Goal: Entertainment & Leisure: Consume media (video, audio)

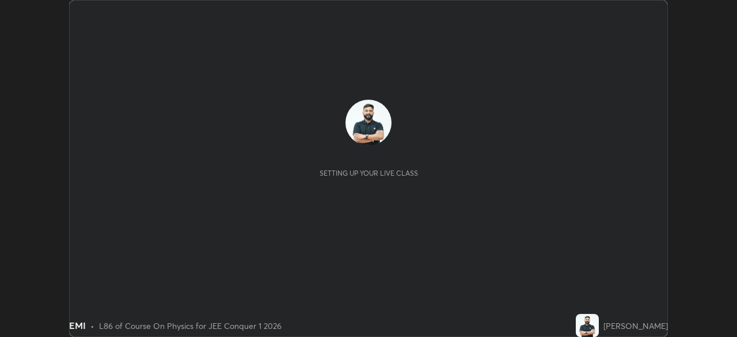
scroll to position [337, 737]
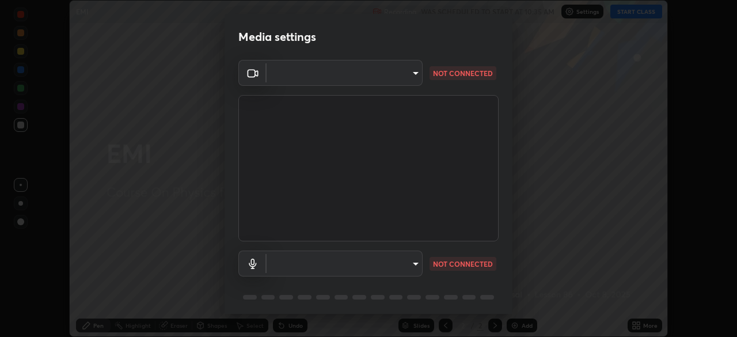
type input "30251ce0796c2ee0dc5d2d3dd8c2e2a63244bb54eceb0ee1850135d5fd661110"
type input "bc2b0f518a8abfd1c79d6f453dc0653015fb7ab2df8f6373aac32cc67599d1ef"
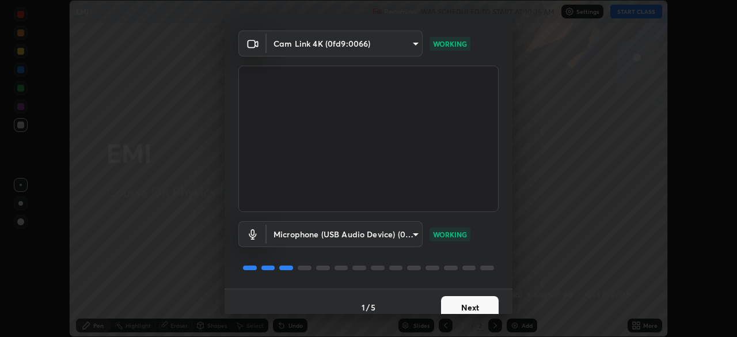
scroll to position [34, 0]
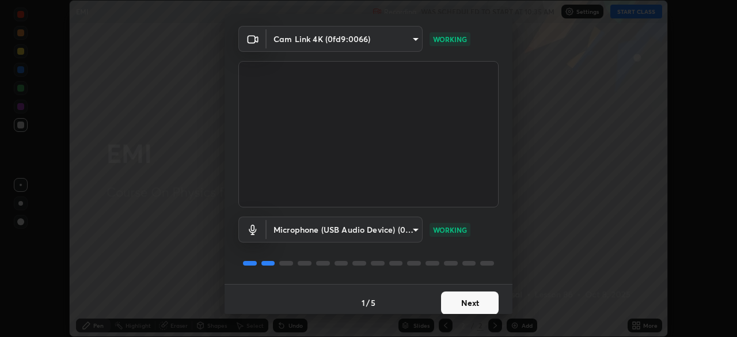
click at [473, 302] on button "Next" at bounding box center [470, 302] width 58 height 23
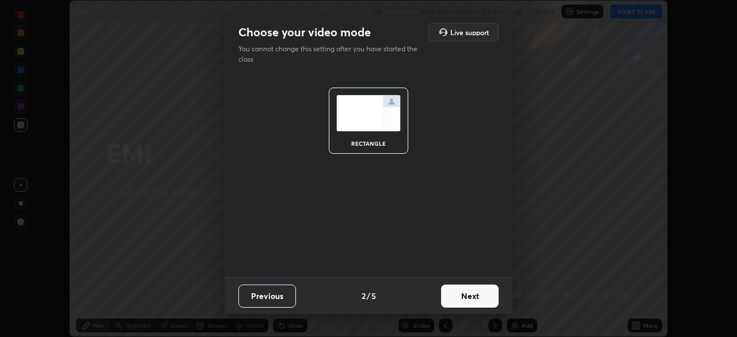
scroll to position [0, 0]
click at [473, 302] on button "Next" at bounding box center [470, 296] width 58 height 23
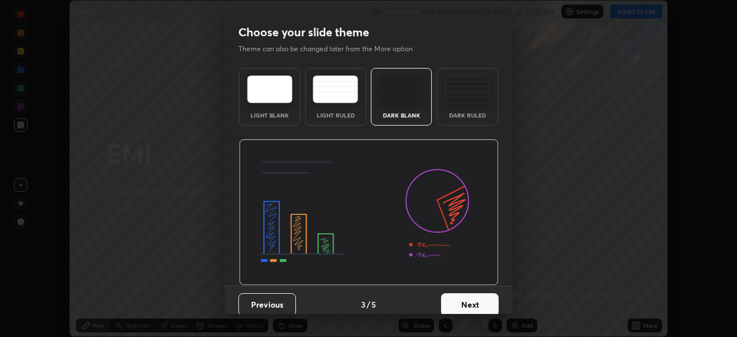
click at [476, 305] on button "Next" at bounding box center [470, 304] width 58 height 23
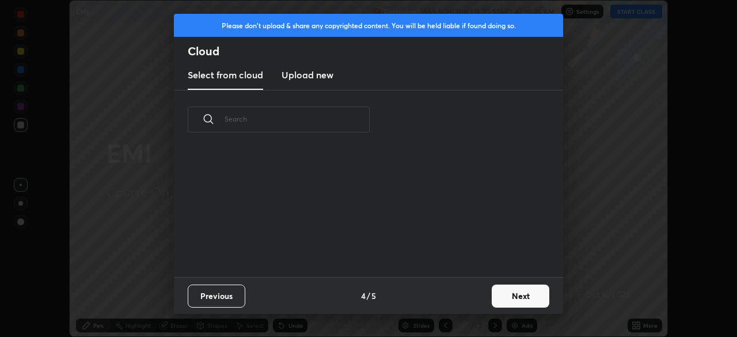
click at [480, 306] on div "Previous 4 / 5 Next" at bounding box center [368, 295] width 389 height 37
click at [485, 302] on div "Previous 4 / 5 Next" at bounding box center [368, 295] width 389 height 37
click at [494, 301] on button "Next" at bounding box center [521, 296] width 58 height 23
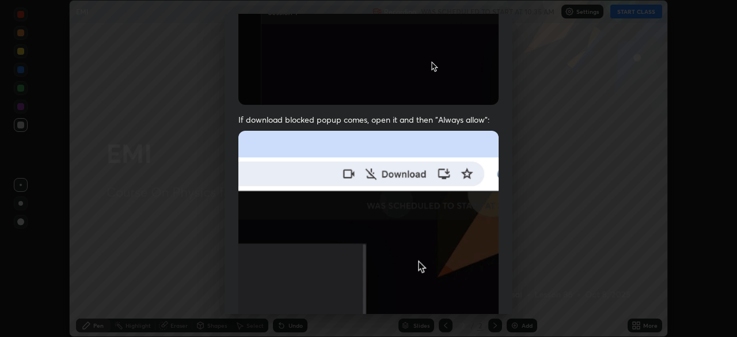
click at [466, 215] on img at bounding box center [368, 257] width 260 height 252
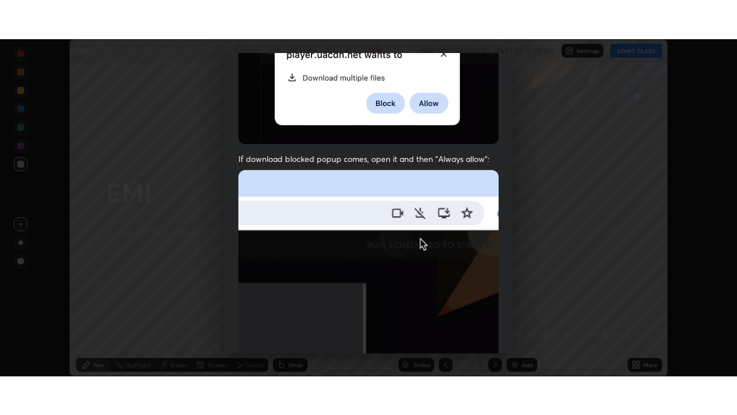
scroll to position [276, 0]
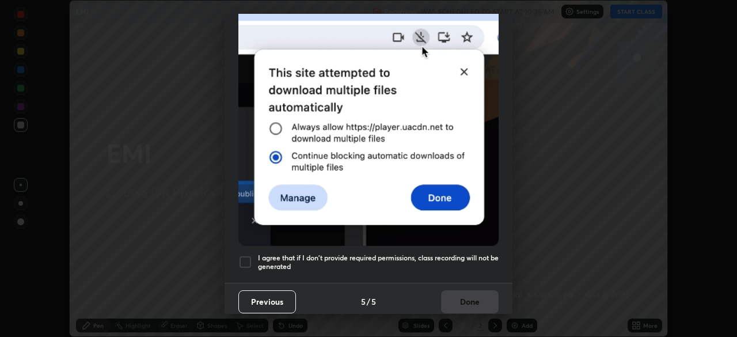
click at [465, 253] on h5 "I agree that if I don't provide required permissions, class recording will not …" at bounding box center [378, 262] width 241 height 18
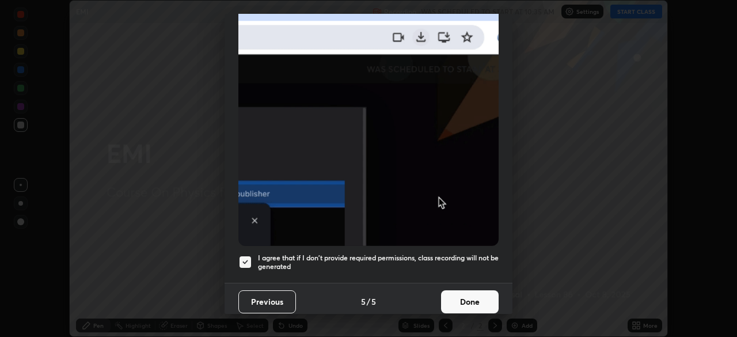
click at [470, 297] on button "Done" at bounding box center [470, 301] width 58 height 23
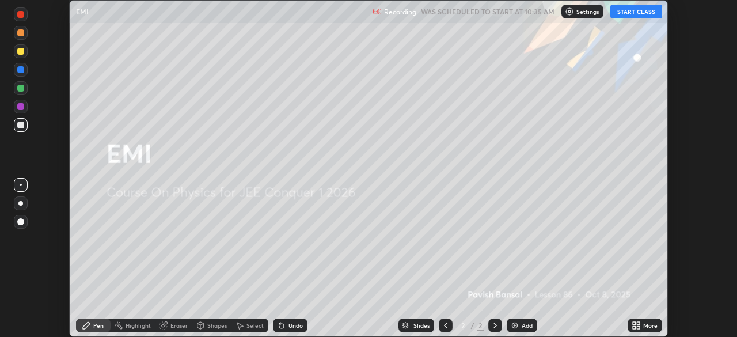
click at [634, 327] on icon at bounding box center [634, 327] width 3 height 3
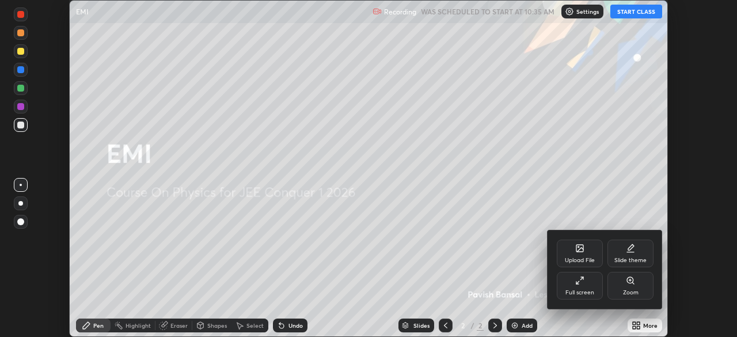
click at [574, 292] on div "Full screen" at bounding box center [580, 293] width 29 height 6
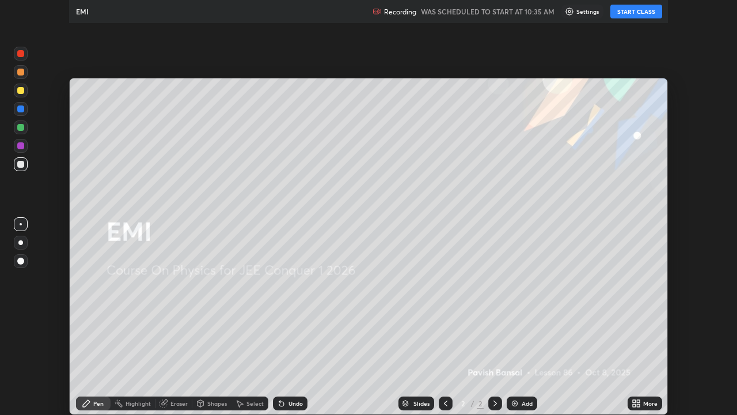
scroll to position [415, 737]
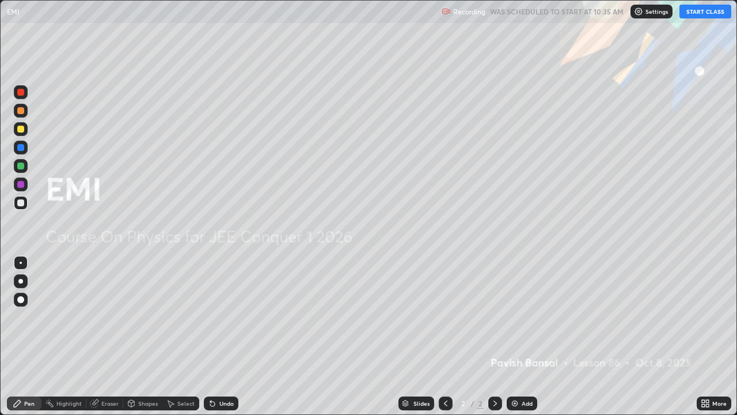
click at [703, 10] on button "START CLASS" at bounding box center [706, 12] width 52 height 14
click at [515, 336] on img at bounding box center [514, 403] width 9 height 9
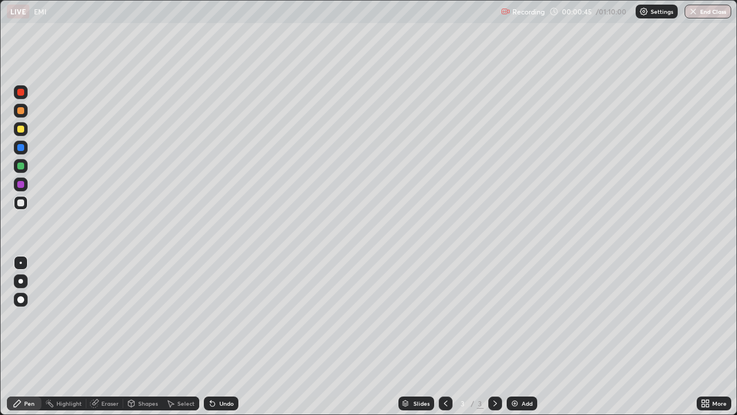
click at [21, 281] on div at bounding box center [20, 281] width 5 height 5
click at [22, 131] on div at bounding box center [20, 129] width 7 height 7
click at [21, 130] on div at bounding box center [20, 129] width 7 height 7
click at [22, 150] on div at bounding box center [20, 147] width 7 height 7
click at [21, 113] on div at bounding box center [20, 110] width 7 height 7
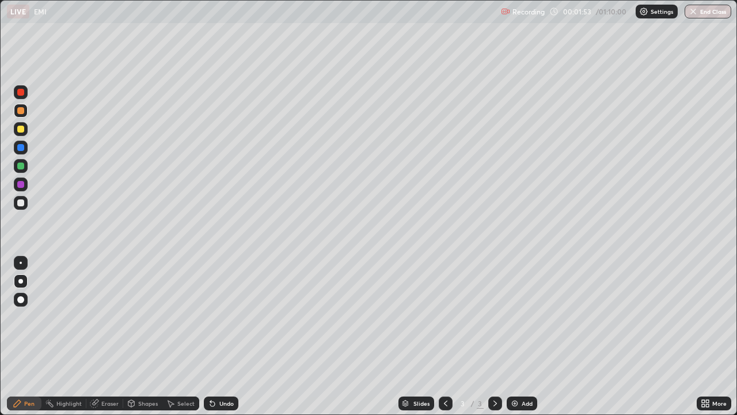
click at [211, 336] on icon at bounding box center [212, 403] width 5 height 5
click at [210, 336] on icon at bounding box center [212, 403] width 5 height 5
click at [204, 336] on div "Undo" at bounding box center [221, 403] width 35 height 14
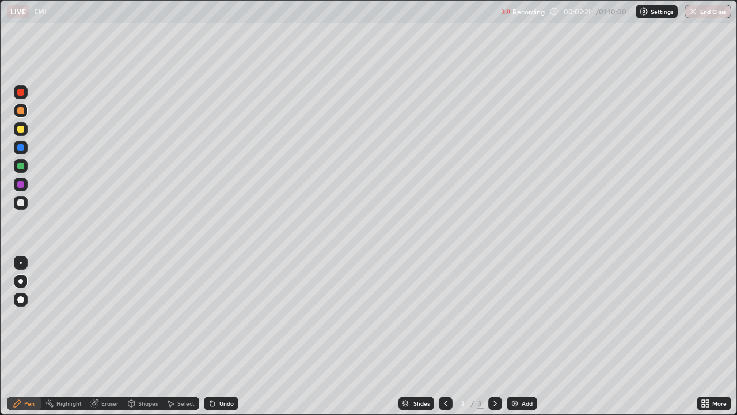
click at [21, 203] on div at bounding box center [20, 202] width 7 height 7
click at [68, 336] on div "Highlight" at bounding box center [68, 403] width 25 height 6
click at [28, 336] on div "Pen" at bounding box center [29, 403] width 10 height 6
click at [92, 336] on icon at bounding box center [93, 403] width 7 height 7
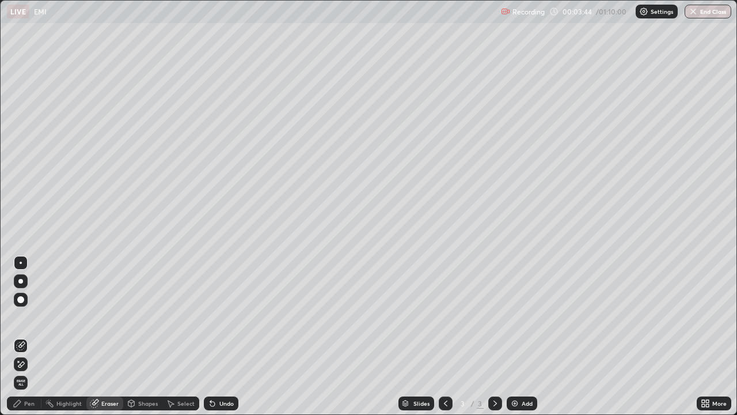
click at [81, 336] on div "Highlight" at bounding box center [63, 403] width 45 height 14
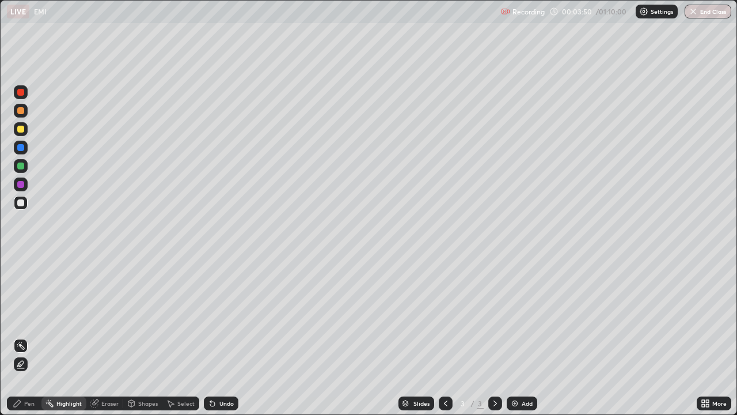
click at [22, 336] on div "Pen" at bounding box center [24, 403] width 35 height 14
click at [25, 336] on div "Pen" at bounding box center [29, 403] width 10 height 6
click at [22, 130] on div at bounding box center [20, 129] width 7 height 7
click at [233, 336] on div "Undo" at bounding box center [221, 403] width 35 height 14
click at [522, 336] on div "Add" at bounding box center [522, 403] width 31 height 14
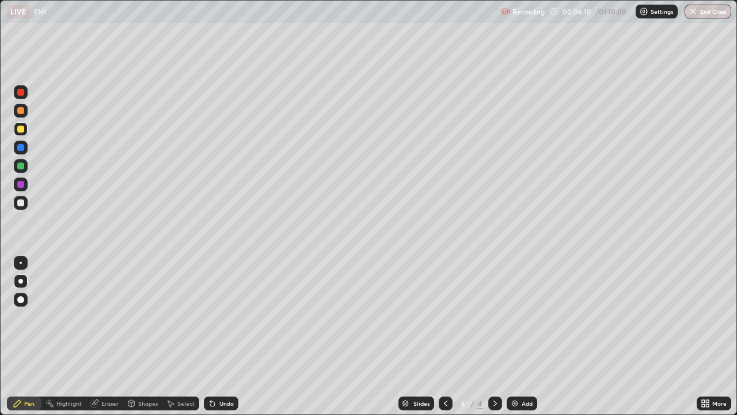
click at [21, 203] on div at bounding box center [20, 202] width 7 height 7
click at [21, 130] on div at bounding box center [20, 129] width 7 height 7
click at [220, 336] on div "Undo" at bounding box center [226, 403] width 14 height 6
click at [217, 336] on div "Undo" at bounding box center [221, 403] width 35 height 14
click at [19, 164] on div at bounding box center [20, 165] width 7 height 7
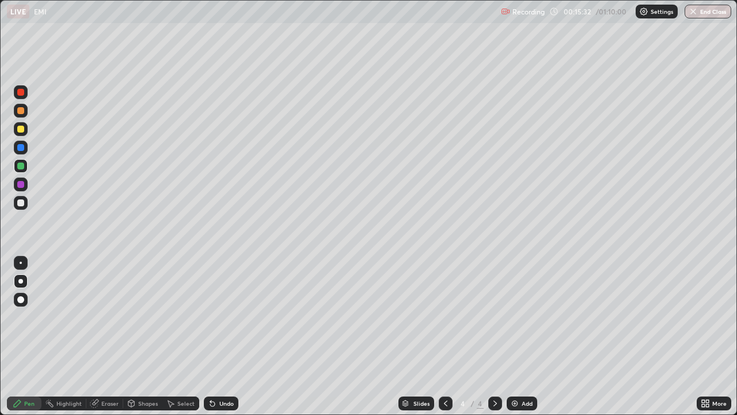
click at [21, 203] on div at bounding box center [20, 202] width 7 height 7
click at [23, 134] on div at bounding box center [21, 129] width 14 height 14
click at [523, 336] on div "Add" at bounding box center [522, 403] width 31 height 14
click at [21, 203] on div at bounding box center [20, 202] width 7 height 7
click at [213, 336] on icon at bounding box center [212, 403] width 5 height 5
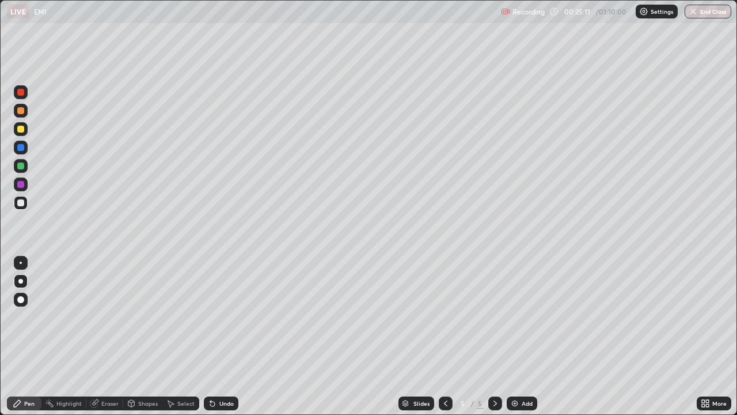
click at [22, 132] on div at bounding box center [20, 129] width 7 height 7
click at [224, 336] on div "Undo" at bounding box center [226, 403] width 14 height 6
click at [222, 336] on div "Undo" at bounding box center [226, 403] width 14 height 6
click at [221, 336] on div "Undo" at bounding box center [221, 403] width 35 height 14
click at [22, 204] on div at bounding box center [20, 202] width 7 height 7
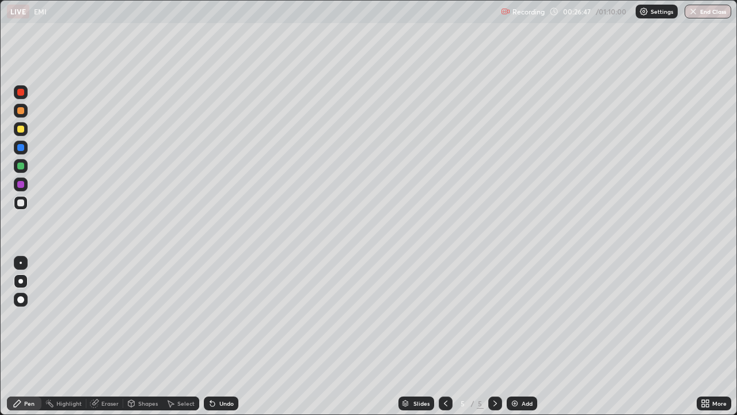
click at [21, 128] on div at bounding box center [20, 129] width 7 height 7
click at [22, 189] on div at bounding box center [21, 184] width 14 height 14
click at [522, 336] on div "Add" at bounding box center [522, 403] width 31 height 14
click at [21, 203] on div at bounding box center [20, 202] width 7 height 7
click at [105, 336] on div "Eraser" at bounding box center [109, 403] width 17 height 6
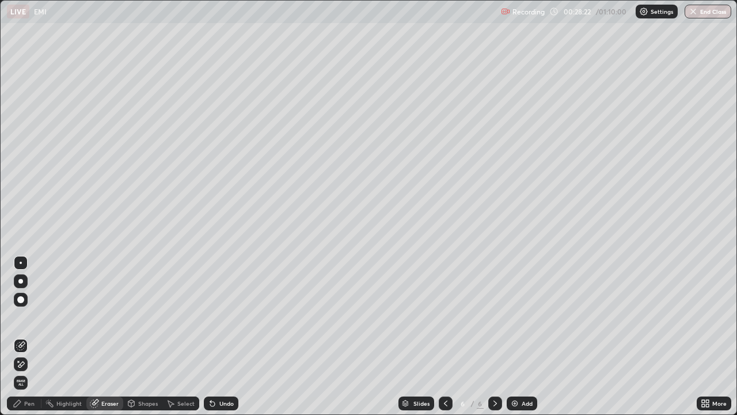
click at [21, 336] on icon at bounding box center [17, 403] width 9 height 9
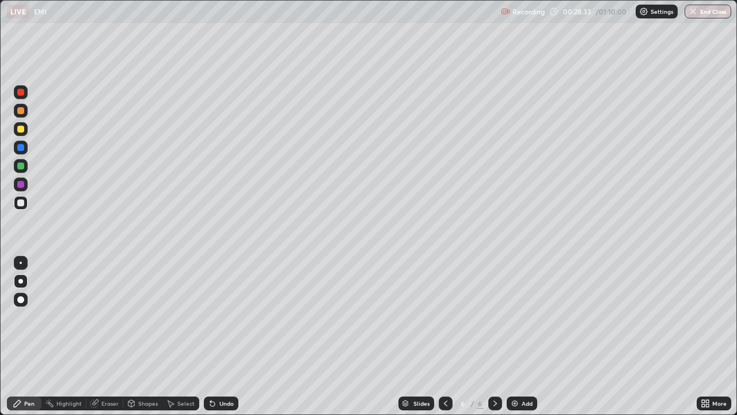
click at [21, 181] on div at bounding box center [20, 184] width 7 height 7
click at [214, 336] on icon at bounding box center [212, 403] width 9 height 9
click at [22, 183] on div at bounding box center [20, 184] width 7 height 7
click at [25, 203] on div at bounding box center [21, 203] width 14 height 14
click at [22, 129] on div at bounding box center [20, 129] width 7 height 7
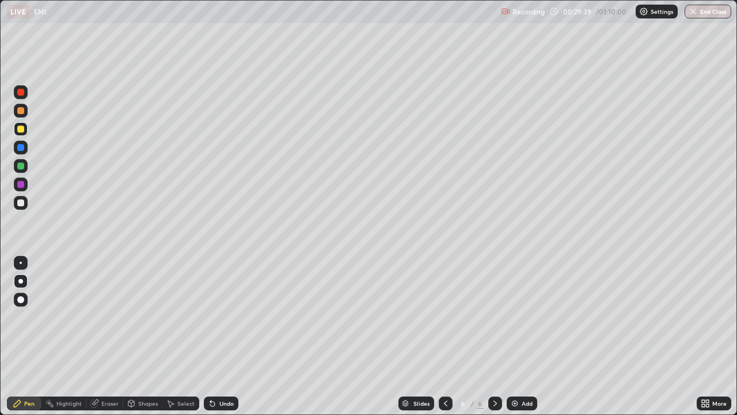
click at [232, 336] on div "Undo" at bounding box center [221, 403] width 35 height 14
click at [232, 336] on div "Undo" at bounding box center [226, 403] width 14 height 6
click at [231, 336] on div "Undo" at bounding box center [226, 403] width 14 height 6
click at [234, 336] on div "Undo" at bounding box center [221, 403] width 35 height 14
click at [522, 336] on div "Add" at bounding box center [527, 403] width 11 height 6
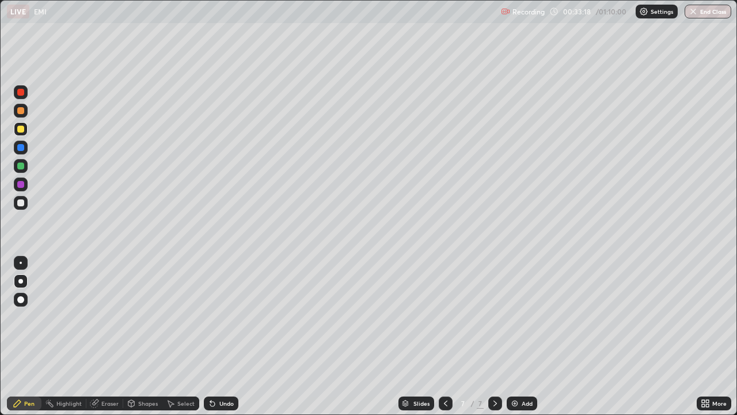
click at [58, 336] on div "Highlight" at bounding box center [68, 403] width 25 height 6
click at [32, 336] on div "Pen" at bounding box center [29, 403] width 10 height 6
click at [19, 111] on div at bounding box center [20, 110] width 7 height 7
click at [228, 336] on div "Undo" at bounding box center [221, 403] width 35 height 14
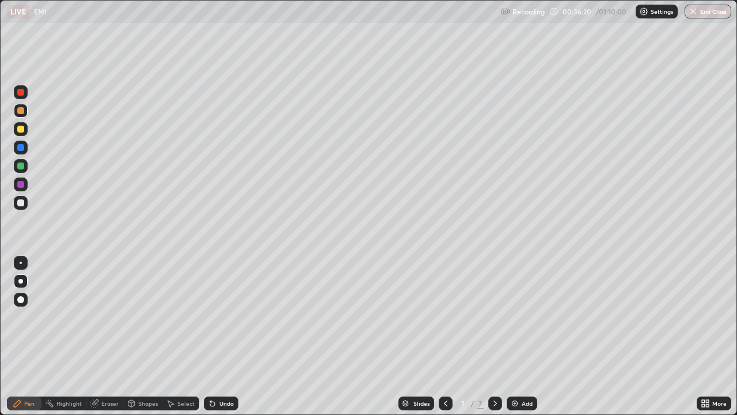
click at [444, 336] on icon at bounding box center [445, 403] width 9 height 9
click at [445, 336] on icon at bounding box center [445, 403] width 9 height 9
click at [519, 336] on div "Add" at bounding box center [522, 403] width 31 height 14
click at [22, 200] on div at bounding box center [20, 202] width 7 height 7
click at [224, 336] on div "Undo" at bounding box center [221, 403] width 35 height 14
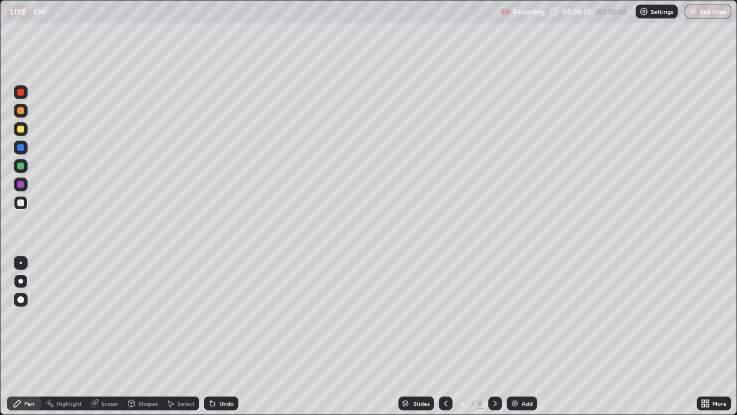
click at [221, 336] on div "Undo" at bounding box center [221, 403] width 35 height 14
click at [223, 336] on div "Undo" at bounding box center [226, 403] width 14 height 6
click at [228, 336] on div "Undo" at bounding box center [226, 403] width 14 height 6
click at [230, 336] on div "Undo" at bounding box center [226, 403] width 14 height 6
click at [228, 336] on div "Undo" at bounding box center [226, 403] width 14 height 6
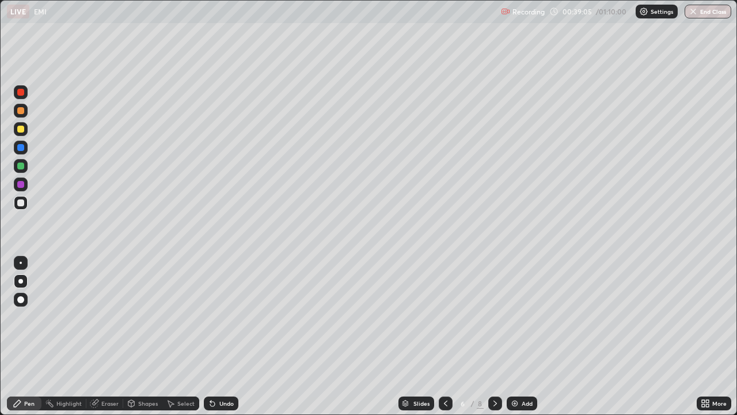
click at [219, 336] on div "Undo" at bounding box center [221, 403] width 35 height 14
click at [232, 336] on div "Undo" at bounding box center [226, 403] width 14 height 6
click at [25, 188] on div at bounding box center [21, 184] width 14 height 14
click at [21, 198] on div at bounding box center [21, 203] width 14 height 14
click at [494, 336] on icon at bounding box center [495, 403] width 9 height 9
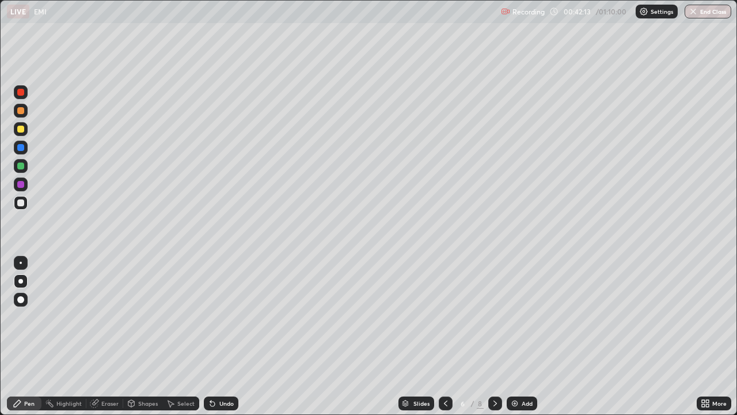
click at [495, 336] on icon at bounding box center [495, 403] width 9 height 9
click at [494, 336] on icon at bounding box center [495, 403] width 3 height 6
click at [21, 109] on div at bounding box center [20, 110] width 7 height 7
click at [516, 336] on img at bounding box center [514, 403] width 9 height 9
click at [20, 130] on div at bounding box center [20, 129] width 7 height 7
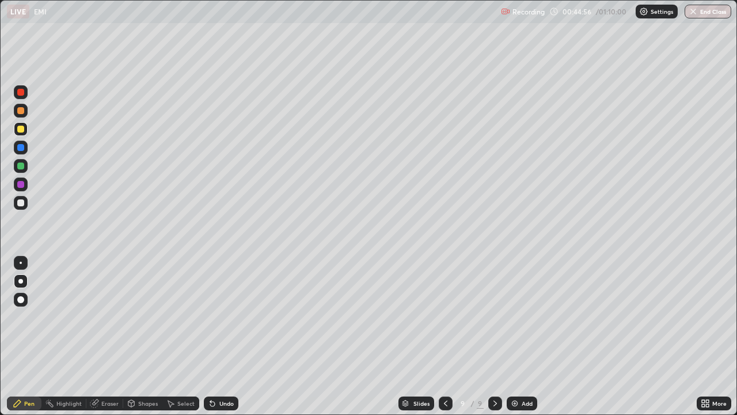
click at [21, 204] on div at bounding box center [20, 202] width 7 height 7
click at [232, 336] on div "Undo" at bounding box center [226, 403] width 14 height 6
click at [233, 336] on div "Undo" at bounding box center [221, 403] width 35 height 14
click at [230, 336] on div "Undo" at bounding box center [226, 403] width 14 height 6
click at [226, 336] on div "Undo" at bounding box center [226, 403] width 14 height 6
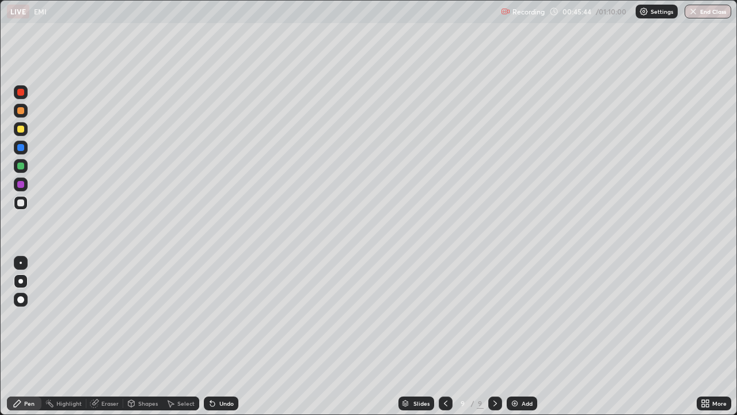
click at [229, 336] on div "Undo" at bounding box center [226, 403] width 14 height 6
click at [21, 130] on div at bounding box center [20, 129] width 7 height 7
click at [24, 205] on div at bounding box center [21, 203] width 14 height 14
click at [228, 336] on div "Undo" at bounding box center [226, 403] width 14 height 6
click at [229, 336] on div "Undo" at bounding box center [226, 403] width 14 height 6
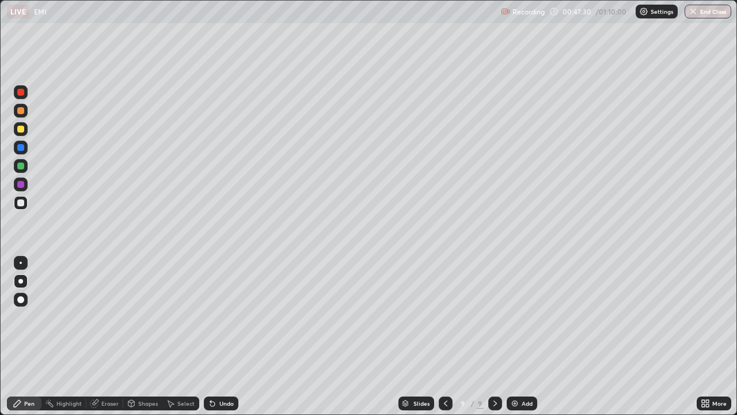
click at [230, 336] on div "Undo" at bounding box center [221, 403] width 35 height 14
click at [233, 336] on div "Undo" at bounding box center [221, 403] width 35 height 14
click at [516, 336] on img at bounding box center [514, 403] width 9 height 9
click at [21, 205] on div at bounding box center [20, 202] width 7 height 7
click at [219, 336] on div "Undo" at bounding box center [226, 403] width 14 height 6
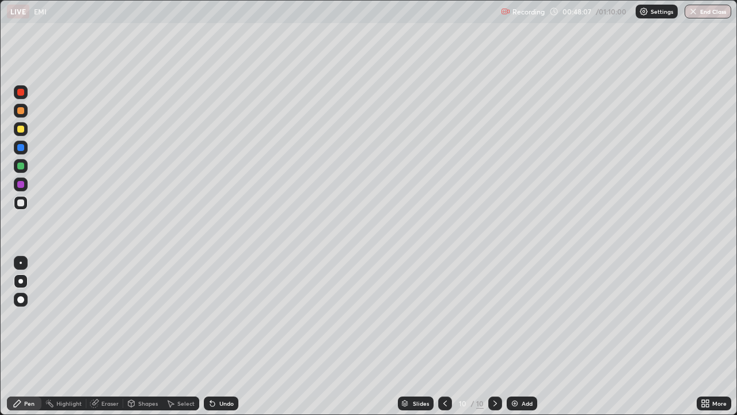
click at [211, 336] on icon at bounding box center [212, 403] width 5 height 5
click at [210, 336] on icon at bounding box center [212, 403] width 5 height 5
click at [208, 336] on icon at bounding box center [212, 403] width 9 height 9
click at [210, 336] on icon at bounding box center [212, 403] width 5 height 5
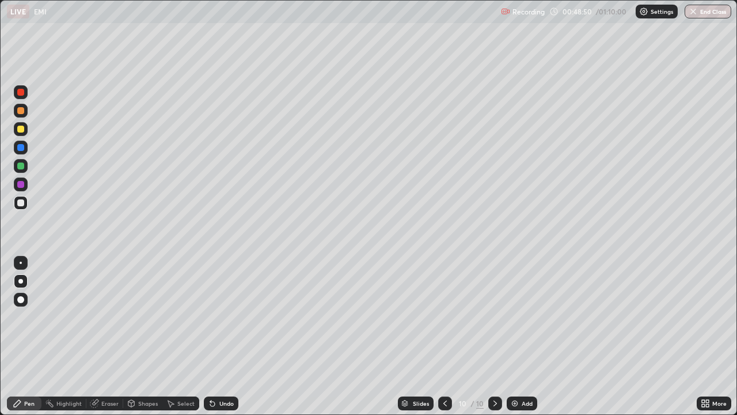
click at [210, 336] on icon at bounding box center [212, 403] width 5 height 5
click at [204, 336] on div "Undo" at bounding box center [221, 403] width 35 height 14
click at [231, 336] on div "Undo" at bounding box center [226, 403] width 14 height 6
click at [20, 185] on div at bounding box center [20, 184] width 7 height 7
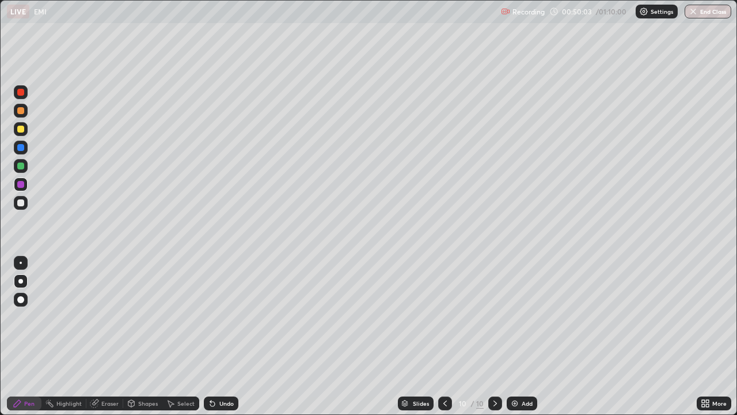
click at [234, 336] on div "Undo" at bounding box center [221, 403] width 35 height 14
click at [24, 200] on div at bounding box center [21, 203] width 14 height 14
click at [230, 336] on div "Undo" at bounding box center [226, 403] width 14 height 6
click at [232, 336] on div "Undo" at bounding box center [226, 403] width 14 height 6
click at [231, 336] on div "Undo" at bounding box center [226, 403] width 14 height 6
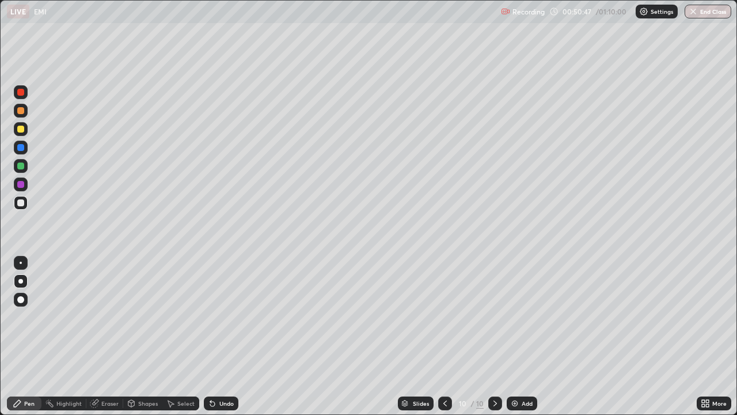
click at [230, 336] on div "Undo" at bounding box center [226, 403] width 14 height 6
click at [231, 336] on div "Undo" at bounding box center [226, 403] width 14 height 6
click at [234, 336] on div "Undo" at bounding box center [221, 403] width 35 height 14
click at [233, 336] on div "Undo" at bounding box center [221, 403] width 35 height 14
click at [232, 336] on div "Undo" at bounding box center [226, 403] width 14 height 6
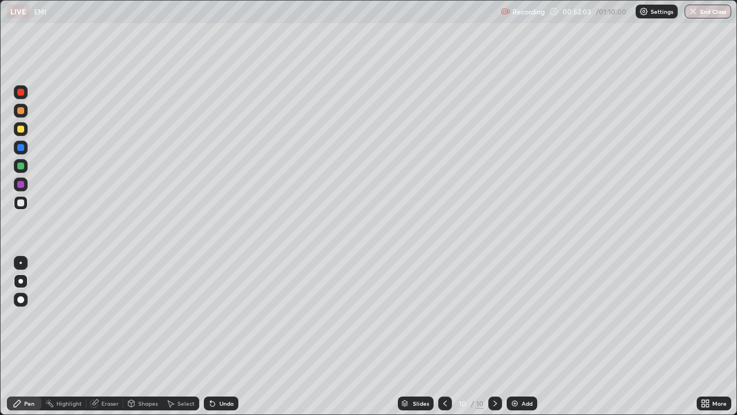
click at [516, 336] on div "Add" at bounding box center [522, 403] width 31 height 14
click at [24, 202] on div at bounding box center [20, 202] width 7 height 7
click at [21, 165] on div at bounding box center [20, 165] width 7 height 7
click at [210, 336] on icon at bounding box center [210, 400] width 1 height 1
click at [22, 202] on div at bounding box center [20, 202] width 7 height 7
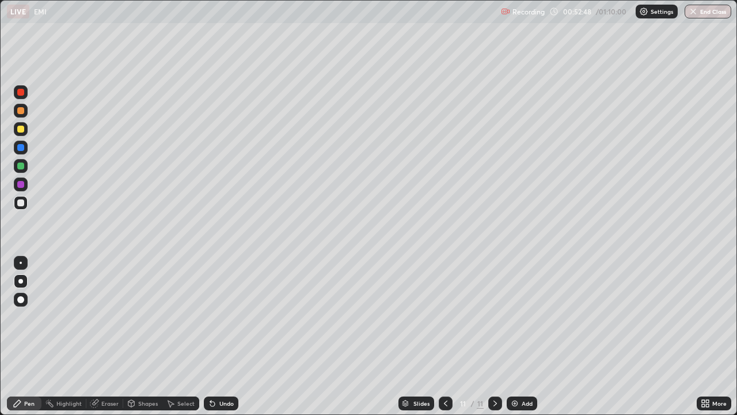
click at [21, 185] on div at bounding box center [20, 184] width 7 height 7
click at [214, 336] on icon at bounding box center [212, 403] width 9 height 9
click at [210, 336] on icon at bounding box center [210, 400] width 1 height 1
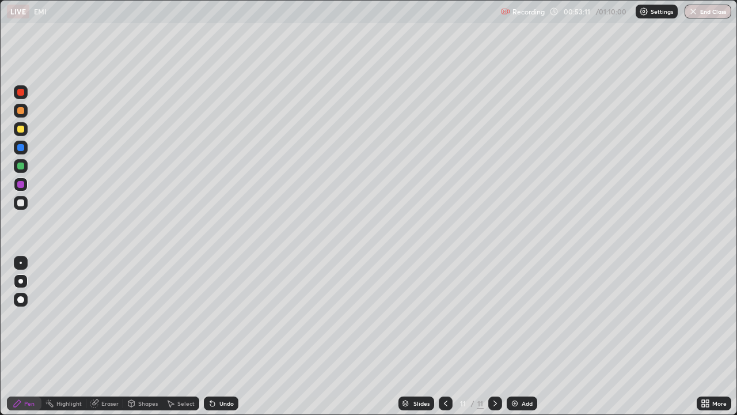
click at [208, 336] on icon at bounding box center [212, 403] width 9 height 9
click at [21, 131] on div at bounding box center [20, 129] width 7 height 7
click at [223, 336] on div "Undo" at bounding box center [221, 403] width 35 height 14
click at [223, 336] on div "Undo" at bounding box center [226, 403] width 14 height 6
click at [24, 166] on div at bounding box center [20, 165] width 7 height 7
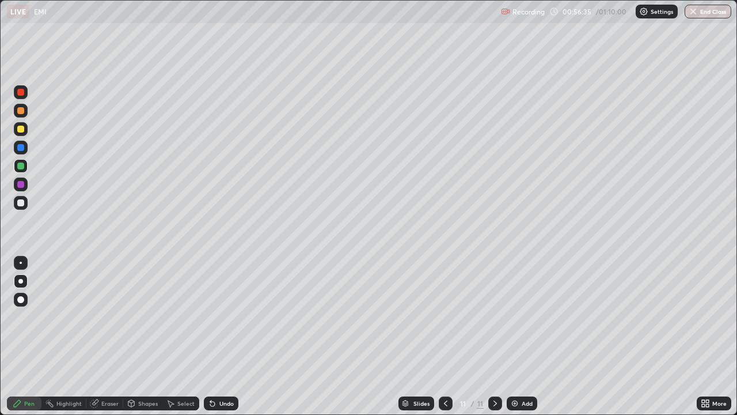
click at [220, 336] on div "Undo" at bounding box center [226, 403] width 14 height 6
click at [518, 336] on img at bounding box center [514, 403] width 9 height 9
click at [21, 206] on div at bounding box center [20, 202] width 7 height 7
click at [20, 124] on div at bounding box center [21, 129] width 14 height 14
click at [217, 336] on div "Undo" at bounding box center [221, 403] width 35 height 14
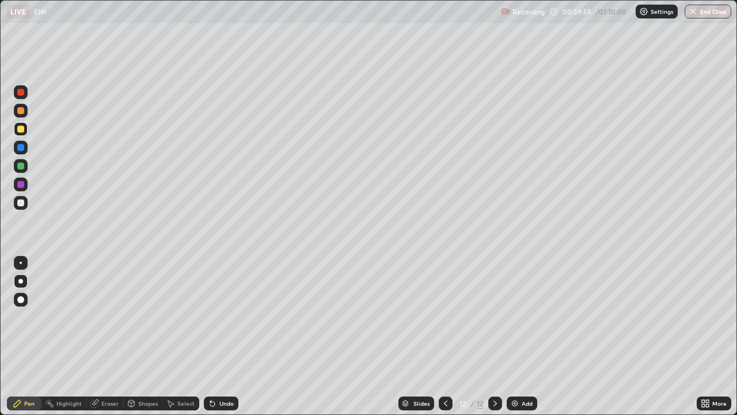
click at [21, 149] on div at bounding box center [20, 147] width 7 height 7
click at [518, 336] on div "Add" at bounding box center [522, 403] width 31 height 14
click at [21, 203] on div at bounding box center [20, 202] width 7 height 7
click at [68, 336] on div "Highlight" at bounding box center [68, 403] width 25 height 6
click at [21, 185] on div at bounding box center [20, 184] width 7 height 7
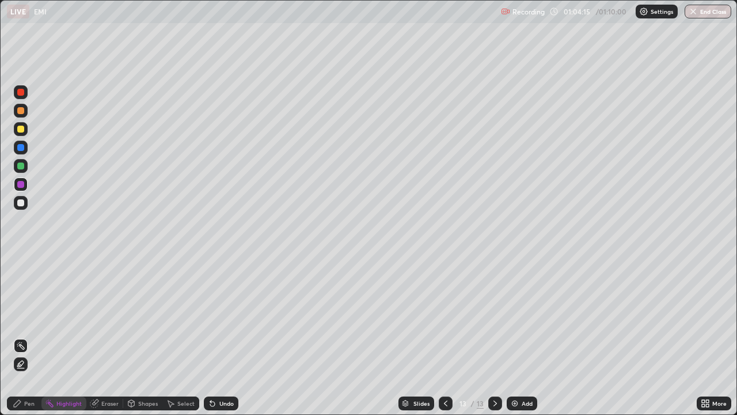
click at [28, 336] on div "Pen" at bounding box center [29, 403] width 10 height 6
click at [22, 202] on div at bounding box center [20, 202] width 7 height 7
click at [231, 336] on div "Undo" at bounding box center [226, 403] width 14 height 6
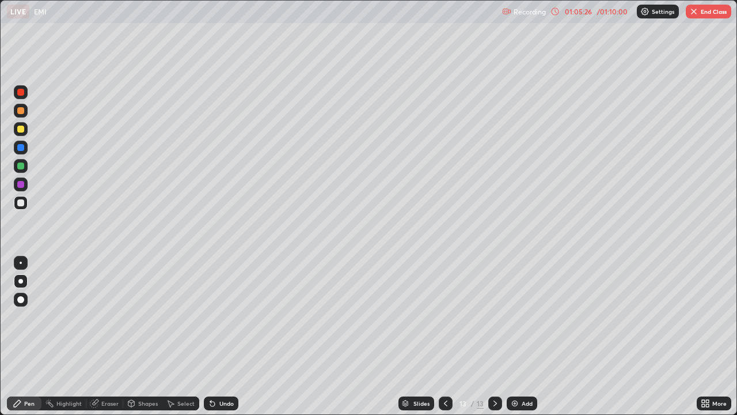
click at [19, 132] on div at bounding box center [20, 129] width 7 height 7
click at [697, 11] on img "button" at bounding box center [693, 11] width 9 height 9
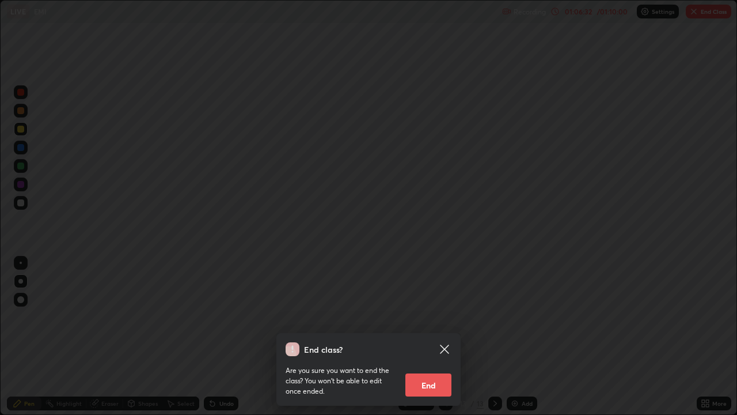
click at [425, 336] on button "End" at bounding box center [428, 384] width 46 height 23
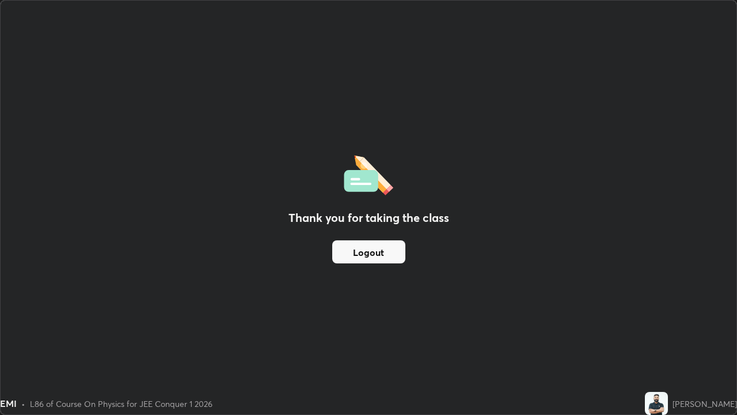
click at [371, 253] on button "Logout" at bounding box center [368, 251] width 73 height 23
